Goal: Task Accomplishment & Management: Manage account settings

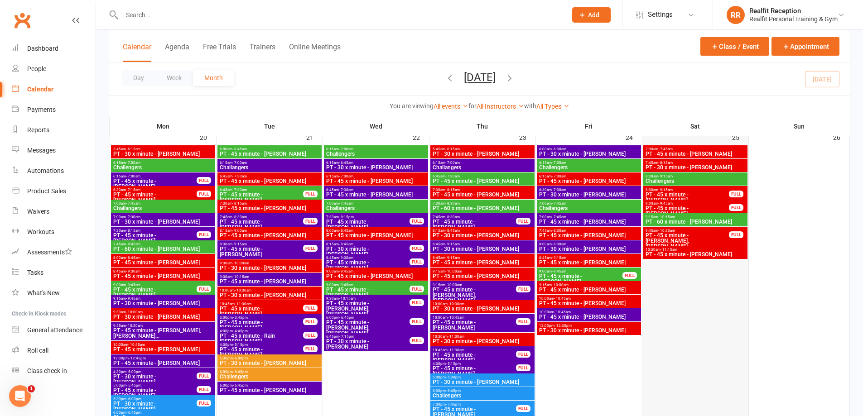
scroll to position [1132, 0]
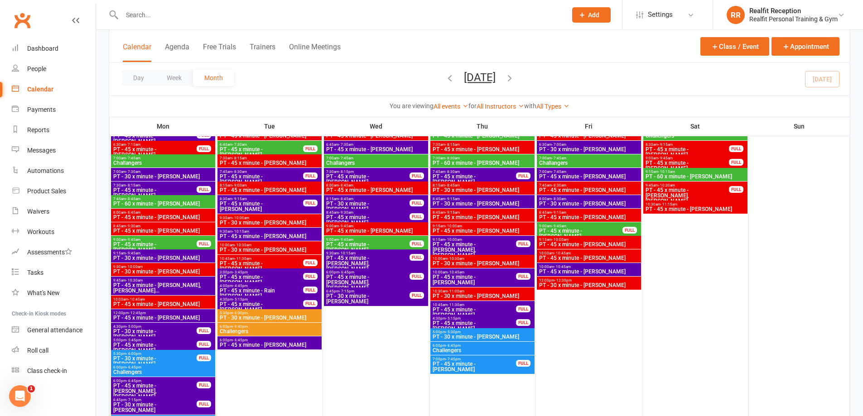
click at [167, 342] on span "5:00pm - 5:45pm" at bounding box center [155, 340] width 84 height 4
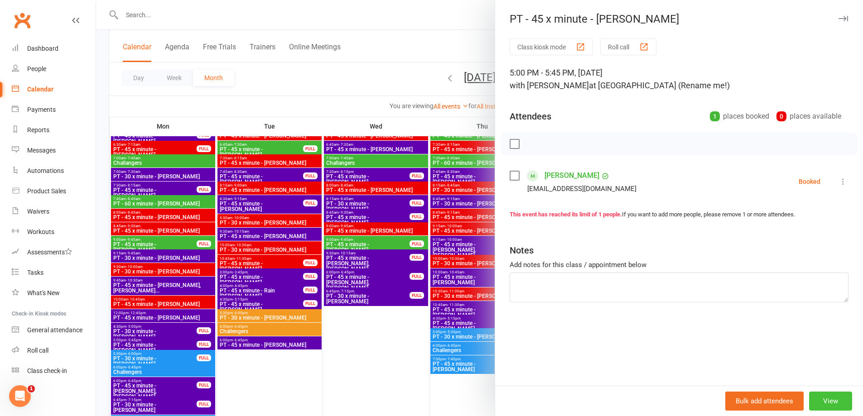
click at [826, 399] on button "View" at bounding box center [830, 401] width 43 height 19
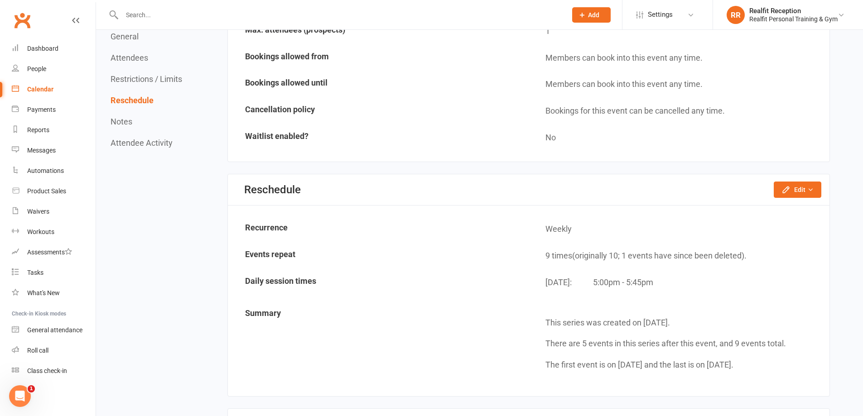
scroll to position [589, 0]
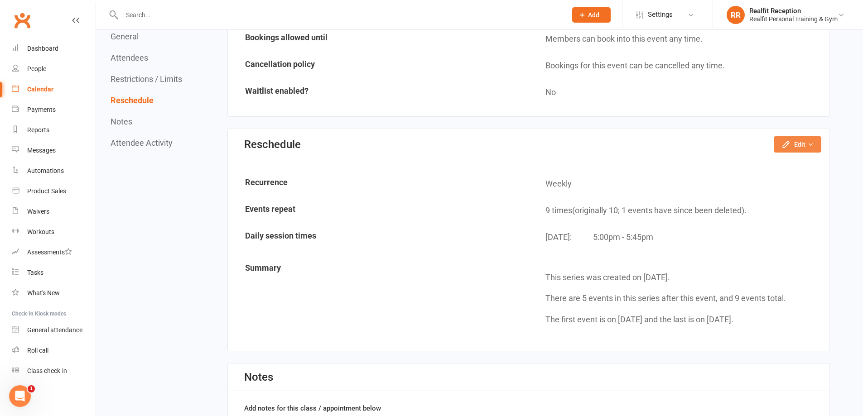
click at [809, 148] on button "Edit" at bounding box center [798, 144] width 48 height 16
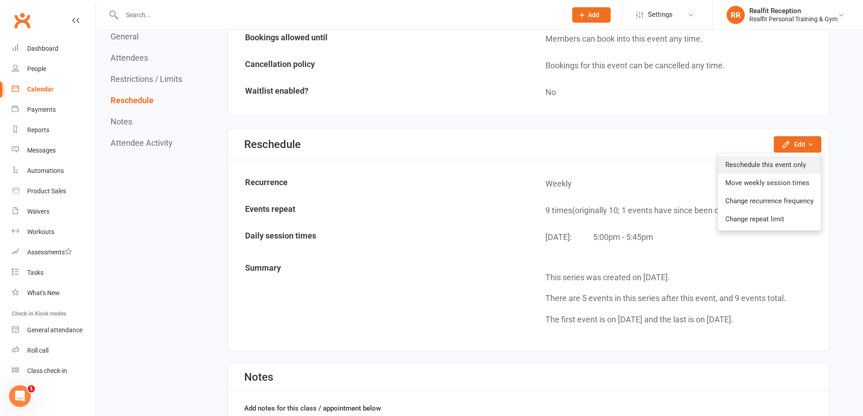
click at [788, 169] on link "Reschedule this event only" at bounding box center [769, 165] width 103 height 18
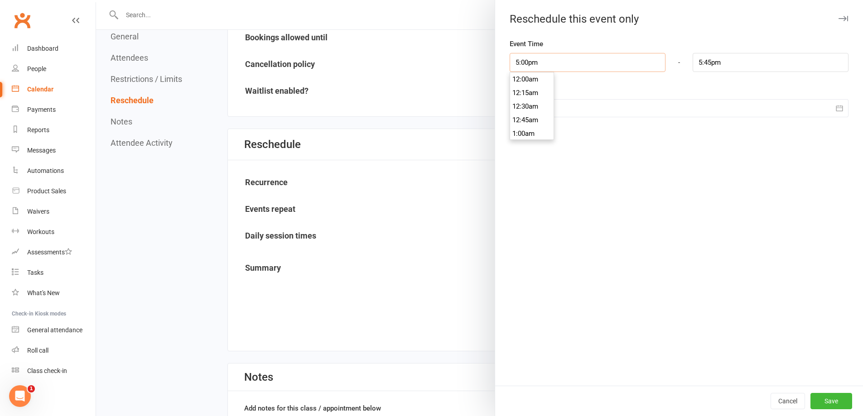
click at [554, 59] on input "5:00pm" at bounding box center [588, 62] width 156 height 19
type input "9:15am"
type input "10:00am"
click at [528, 77] on li "9:15am" at bounding box center [531, 76] width 43 height 14
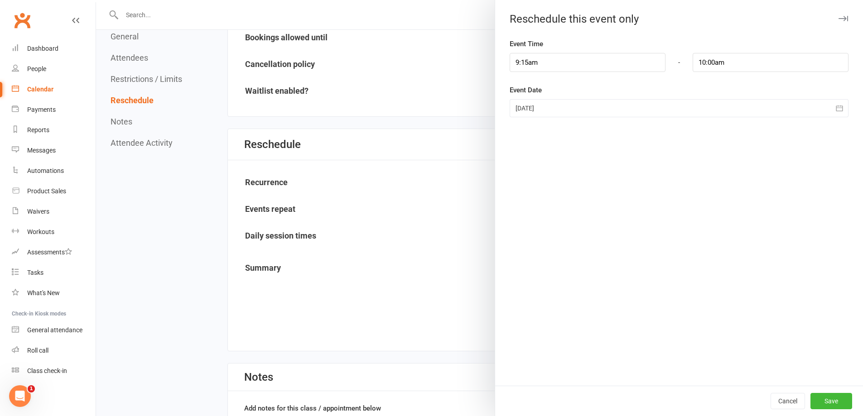
click at [549, 109] on div at bounding box center [679, 108] width 339 height 18
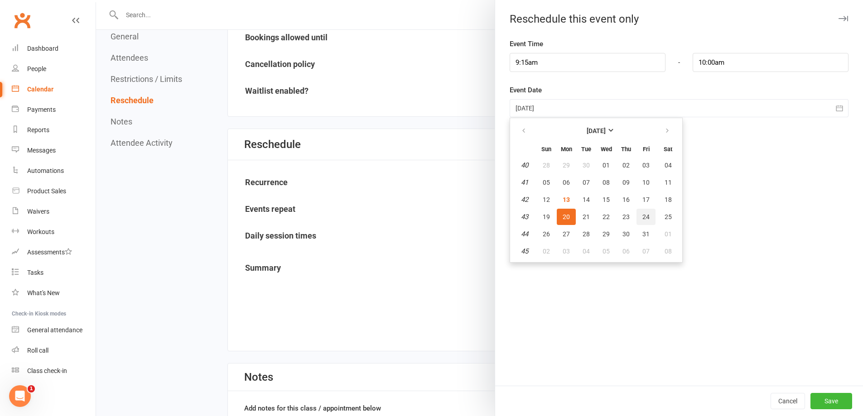
click at [642, 218] on span "24" at bounding box center [645, 216] width 7 height 7
type input "[DATE]"
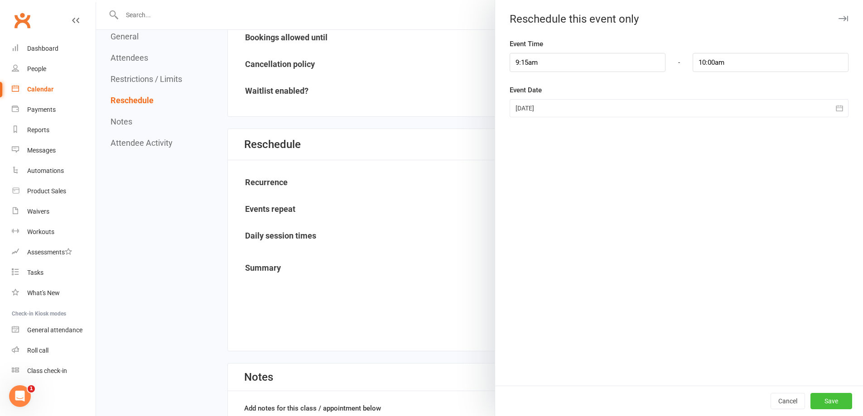
click at [815, 395] on button "Save" at bounding box center [831, 401] width 42 height 16
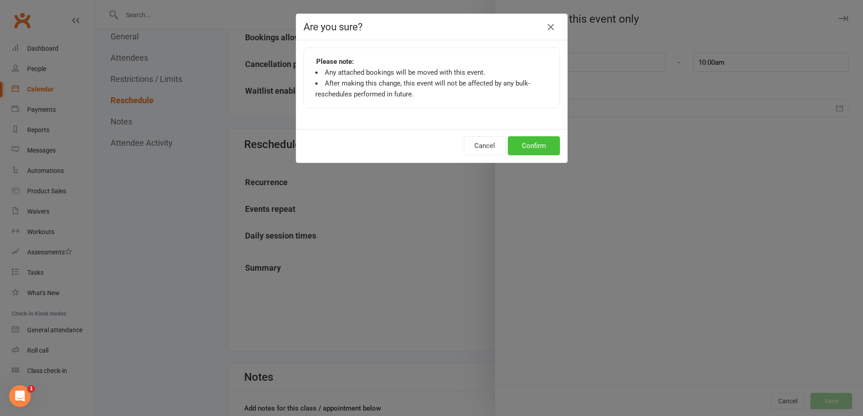
click at [534, 141] on button "Confirm" at bounding box center [534, 145] width 52 height 19
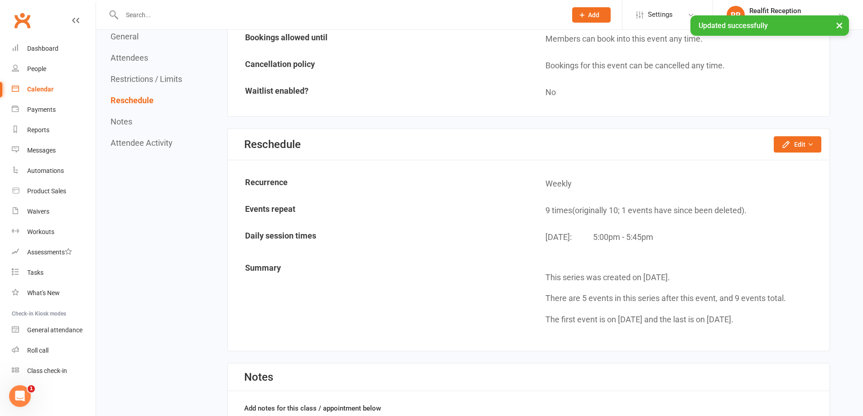
click at [41, 88] on div "Calendar" at bounding box center [40, 89] width 26 height 7
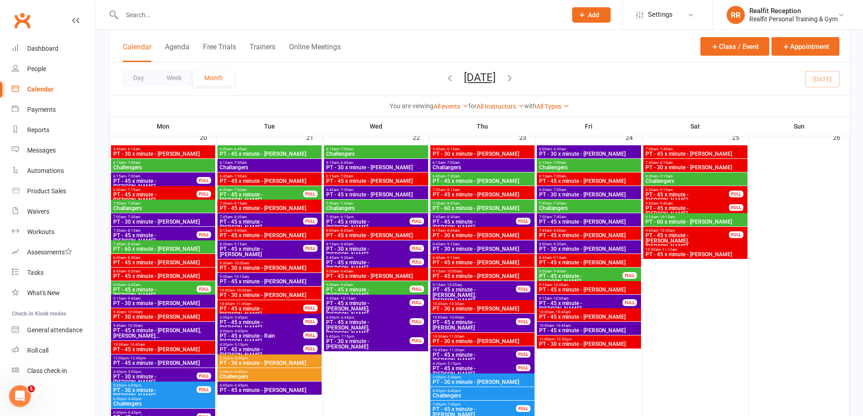
scroll to position [1178, 0]
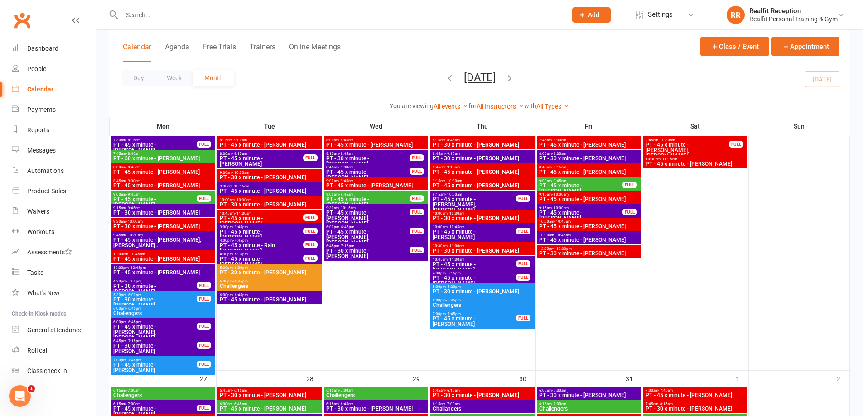
click at [179, 299] on span "PT - 30 x minute - [PERSON_NAME]" at bounding box center [155, 302] width 84 height 11
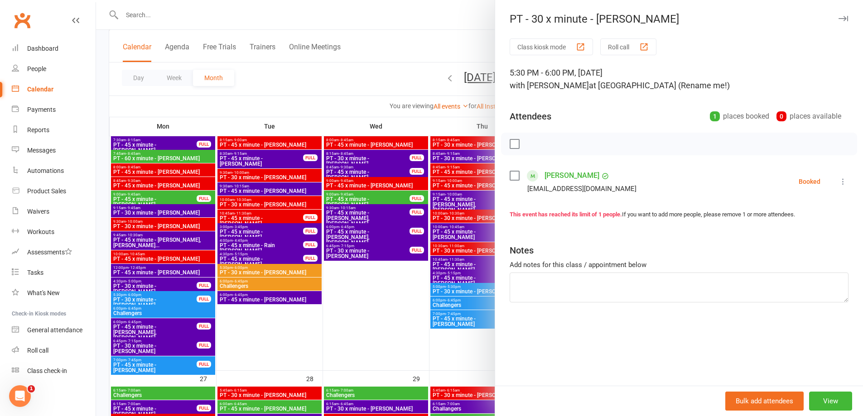
click at [511, 175] on label at bounding box center [514, 175] width 9 height 9
click at [316, 328] on div at bounding box center [479, 208] width 767 height 416
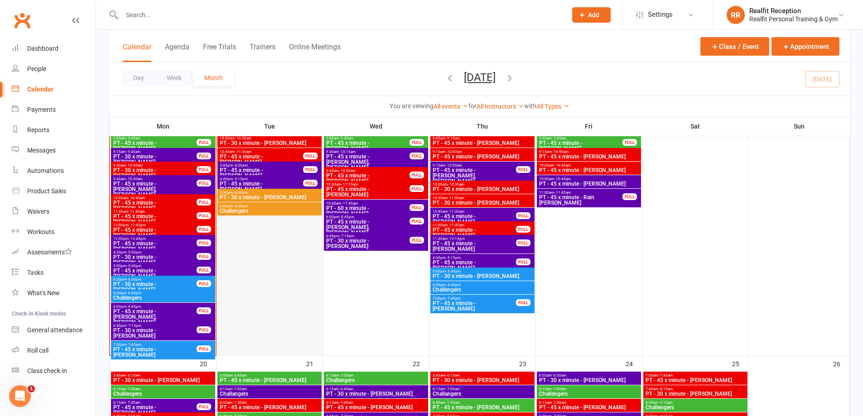
scroll to position [815, 0]
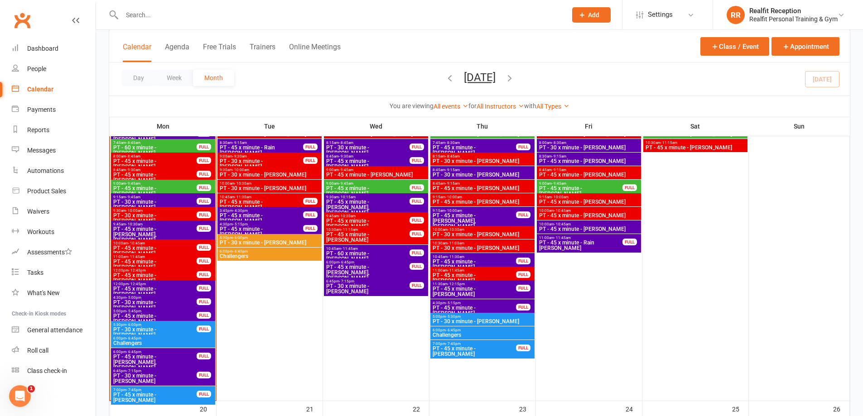
click at [180, 329] on span "PT - 30 x minute - [PERSON_NAME]" at bounding box center [155, 332] width 84 height 11
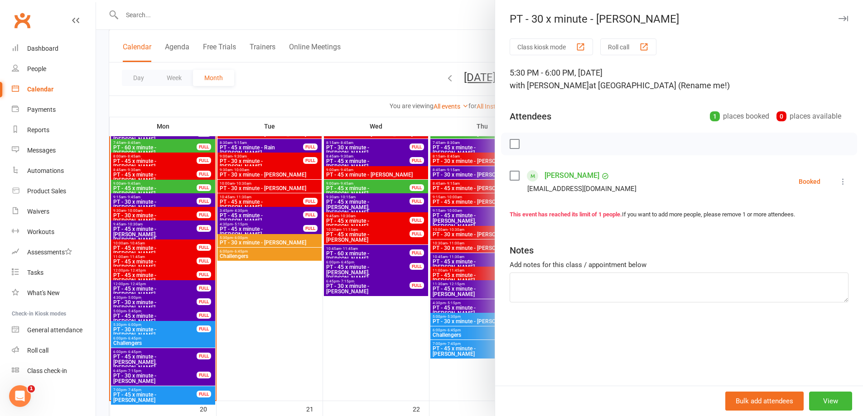
click at [510, 177] on label at bounding box center [514, 175] width 9 height 9
click at [532, 143] on icon "button" at bounding box center [535, 144] width 10 height 10
click at [261, 332] on div at bounding box center [479, 208] width 767 height 416
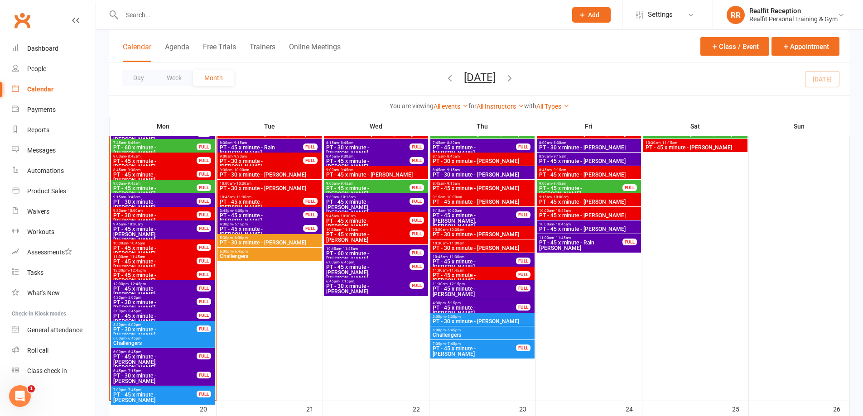
click at [154, 301] on span "PT - 30 x minute - [PERSON_NAME]" at bounding box center [155, 305] width 84 height 11
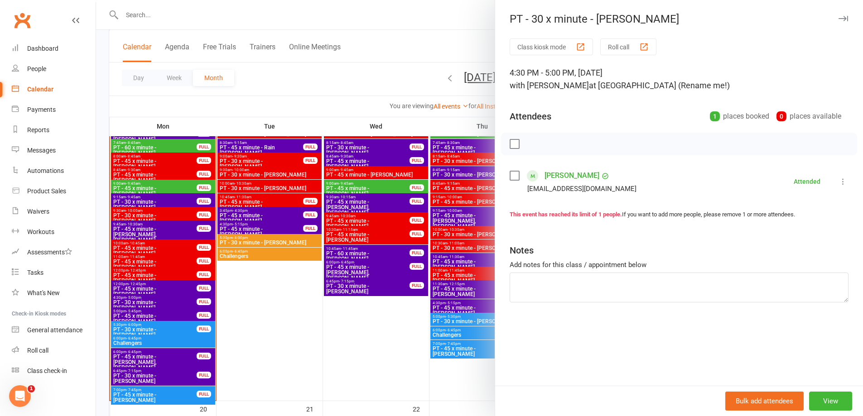
click at [148, 315] on div at bounding box center [479, 208] width 767 height 416
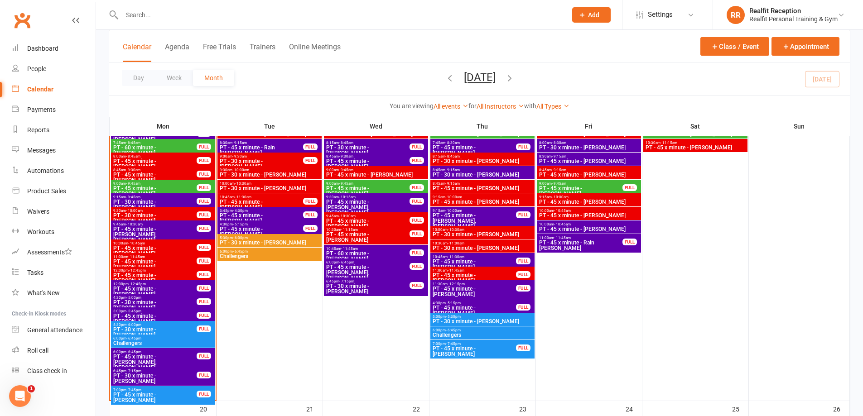
click at [165, 316] on span "PT - 45 x minute - [PERSON_NAME]" at bounding box center [155, 318] width 84 height 11
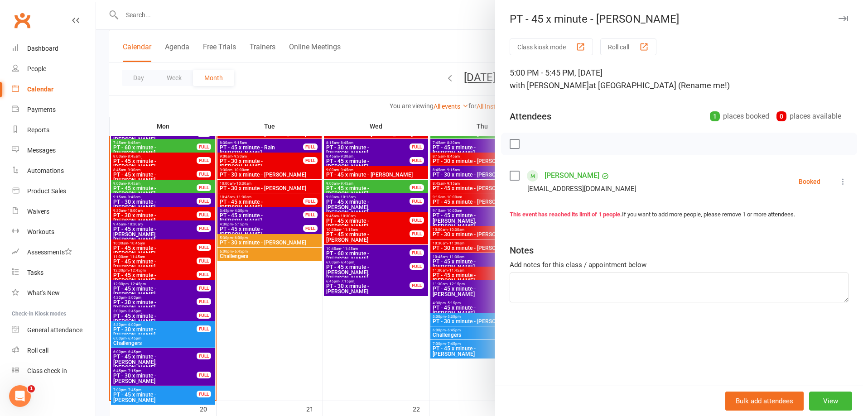
click at [510, 175] on label at bounding box center [514, 175] width 9 height 9
click at [531, 142] on icon "button" at bounding box center [535, 144] width 10 height 10
click at [265, 335] on div at bounding box center [479, 208] width 767 height 416
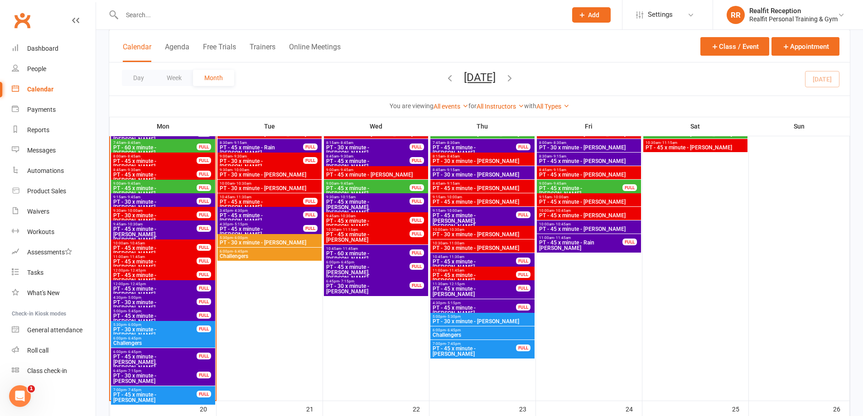
click at [179, 202] on span "PT - 30 x minute - [PERSON_NAME]" at bounding box center [155, 204] width 84 height 11
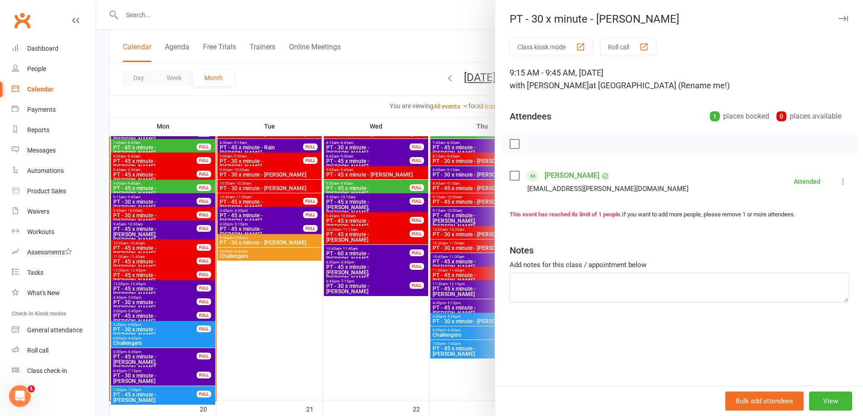
click at [259, 306] on div at bounding box center [479, 208] width 767 height 416
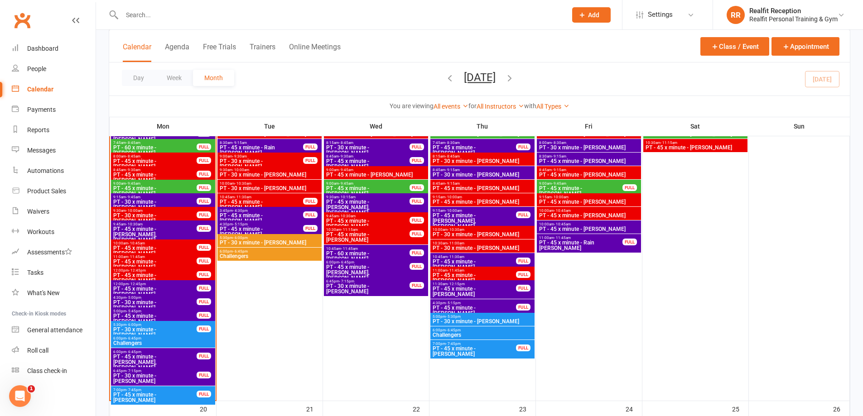
scroll to position [679, 0]
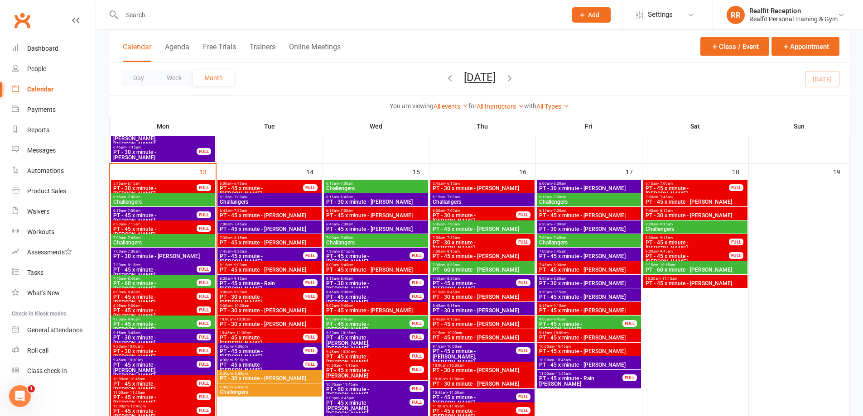
click at [266, 200] on span "Challangers" at bounding box center [269, 201] width 101 height 5
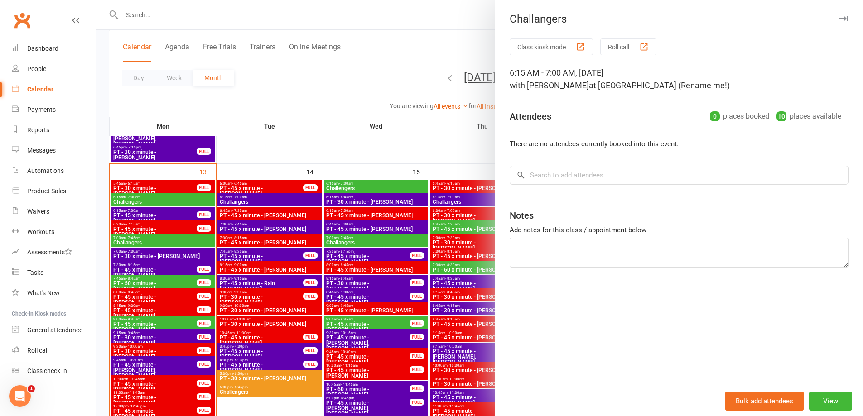
click at [447, 159] on div at bounding box center [479, 208] width 767 height 416
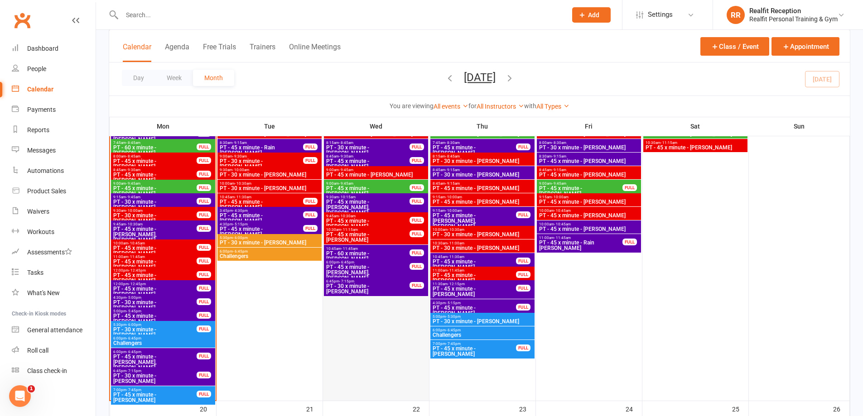
scroll to position [770, 0]
